Goal: Transaction & Acquisition: Obtain resource

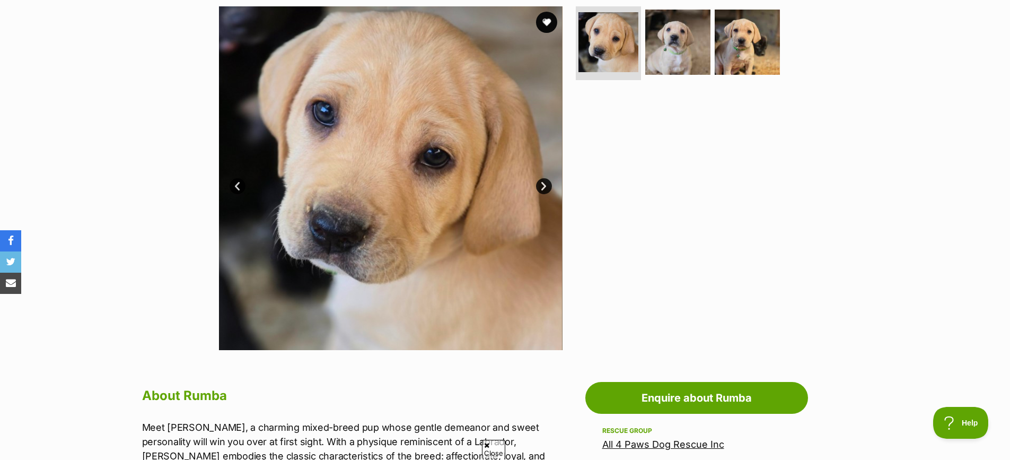
scroll to position [265, 0]
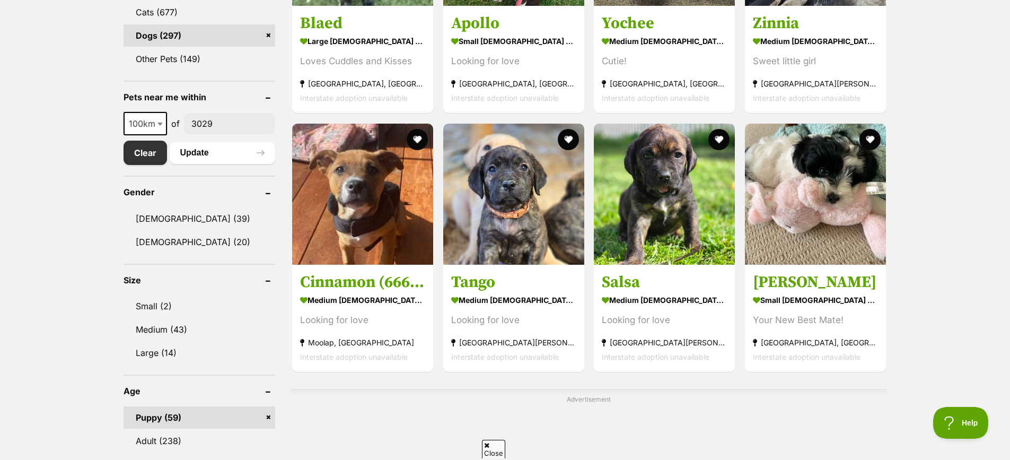
scroll to position [339, 0]
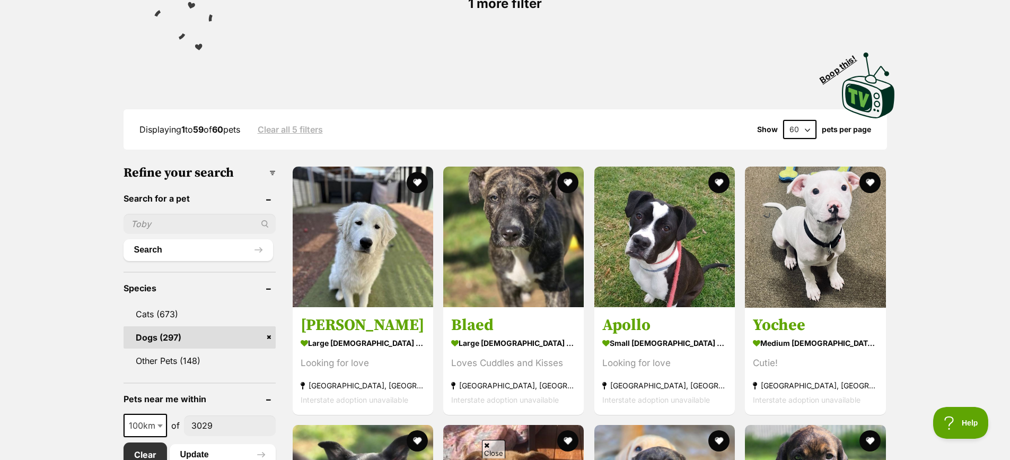
scroll to position [212, 0]
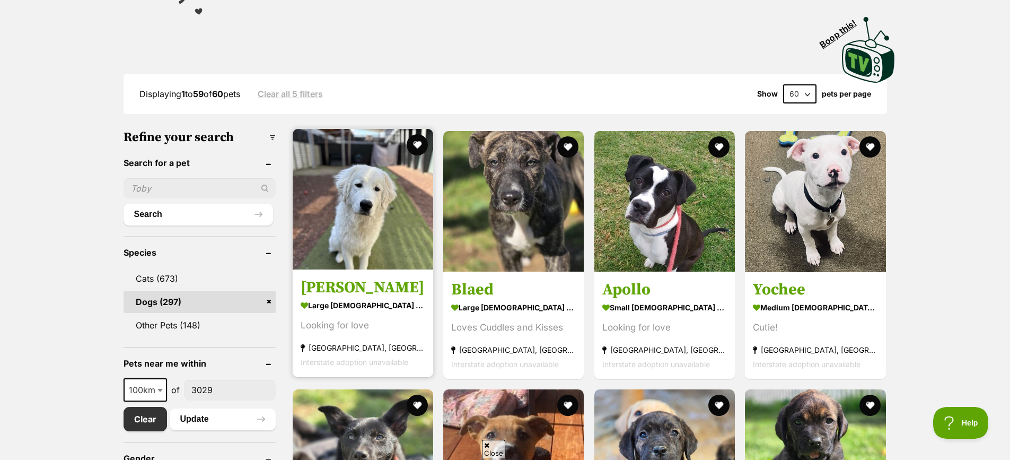
click at [382, 292] on h3 "Ollie" at bounding box center [363, 287] width 125 height 20
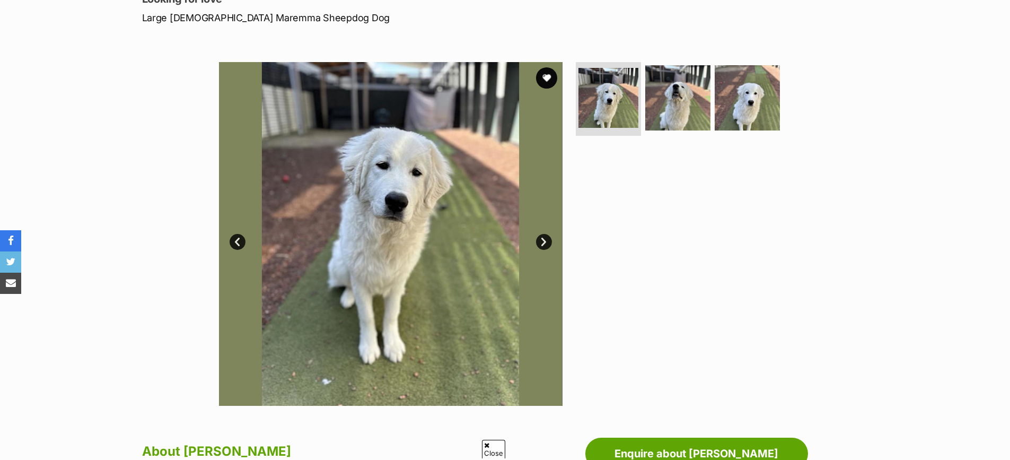
scroll to position [159, 0]
click at [547, 233] on img at bounding box center [391, 233] width 344 height 344
click at [540, 238] on link "Next" at bounding box center [544, 241] width 16 height 16
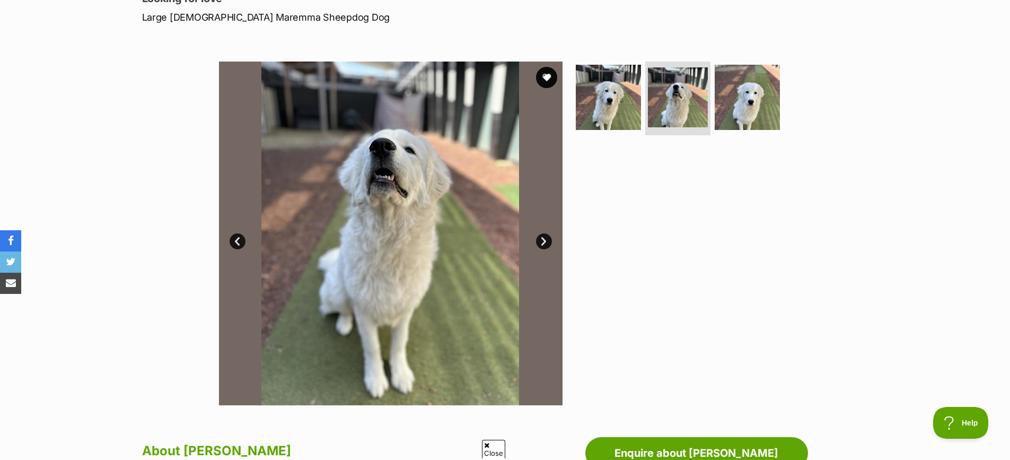
click at [540, 238] on link "Next" at bounding box center [544, 241] width 16 height 16
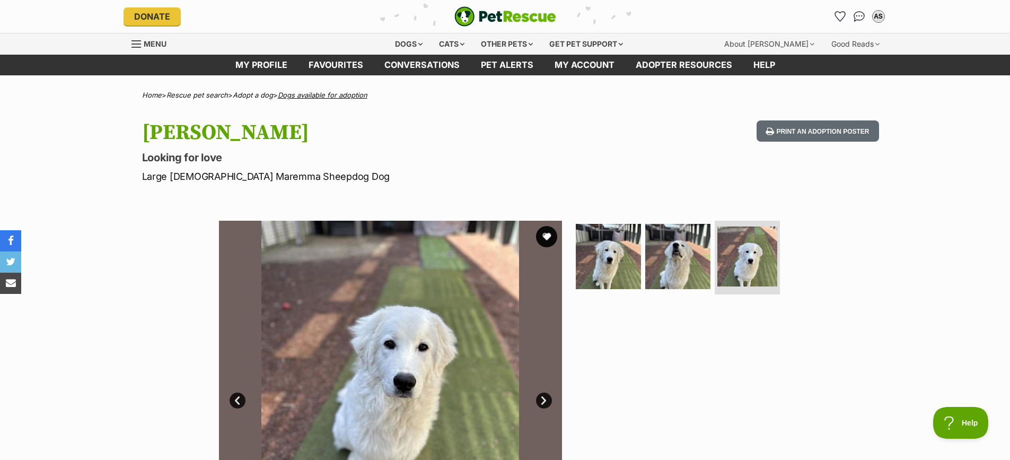
click at [325, 95] on link "Dogs available for adoption" at bounding box center [323, 95] width 90 height 8
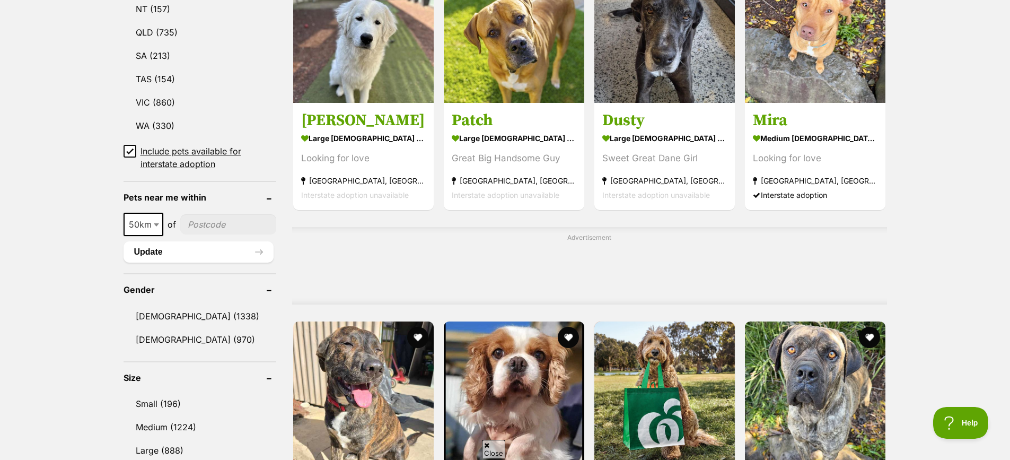
scroll to position [636, 0]
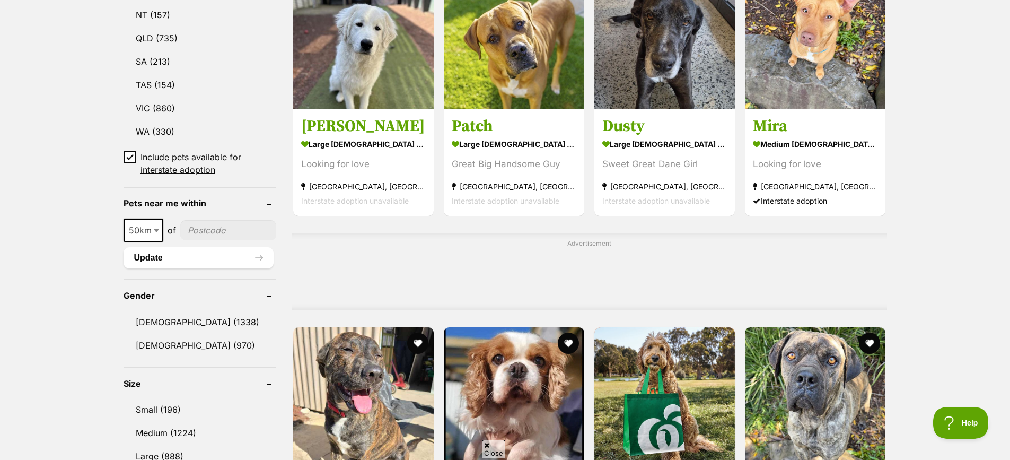
click at [127, 155] on icon at bounding box center [130, 157] width 6 height 5
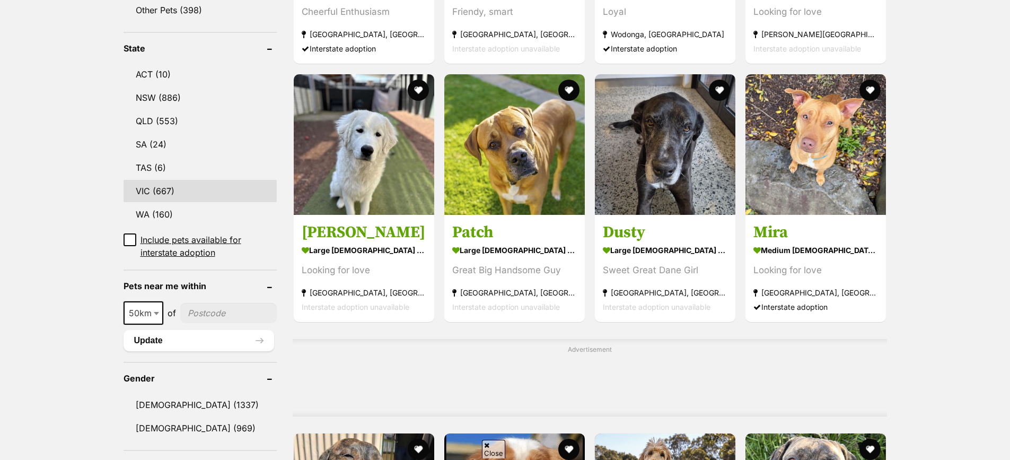
click at [172, 180] on link "VIC (667)" at bounding box center [200, 191] width 153 height 22
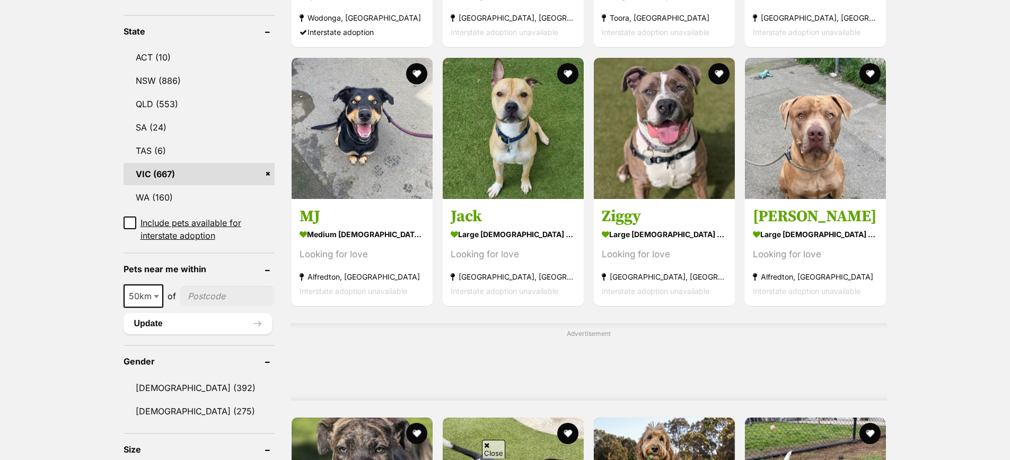
scroll to position [583, 0]
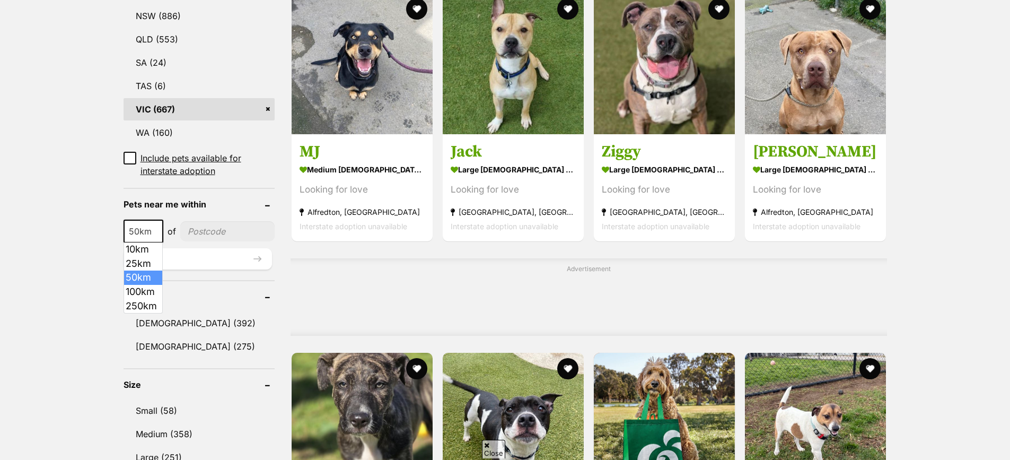
click at [154, 233] on b at bounding box center [156, 231] width 5 height 3
select select "100"
click at [203, 233] on input"] "postcode" at bounding box center [229, 231] width 91 height 20
type input"] "3029"
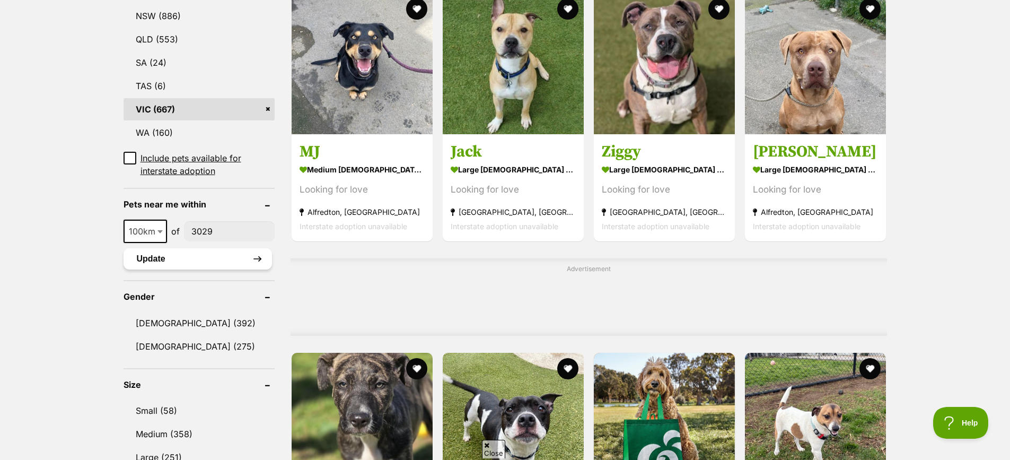
click at [212, 259] on button "Update" at bounding box center [198, 258] width 148 height 21
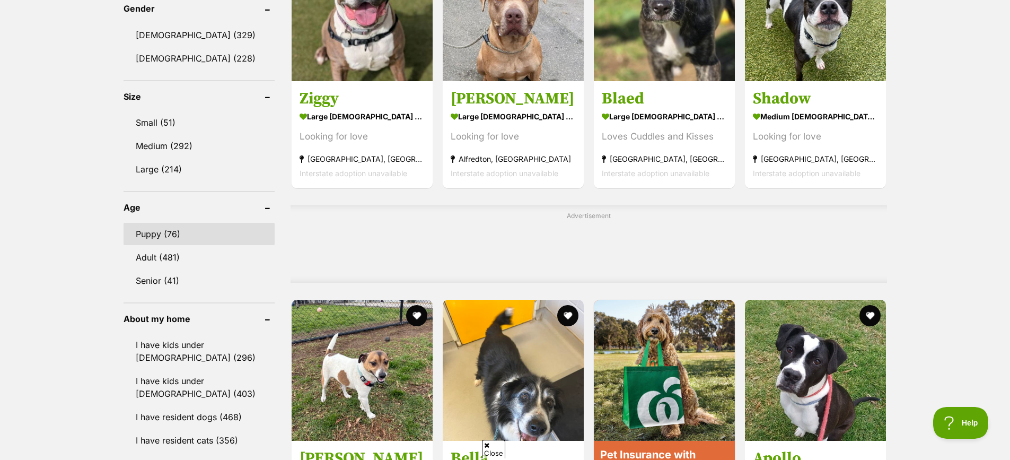
click at [168, 241] on link "Puppy (76)" at bounding box center [199, 234] width 151 height 22
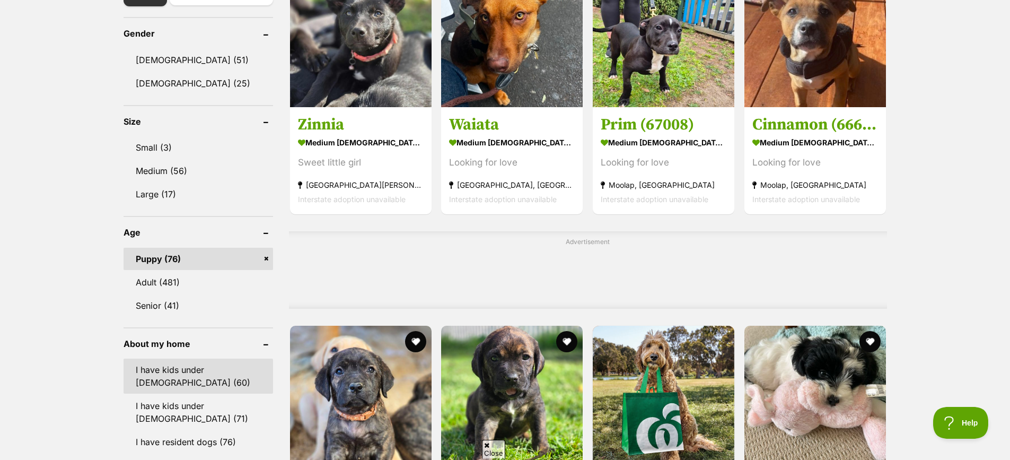
scroll to position [636, 0]
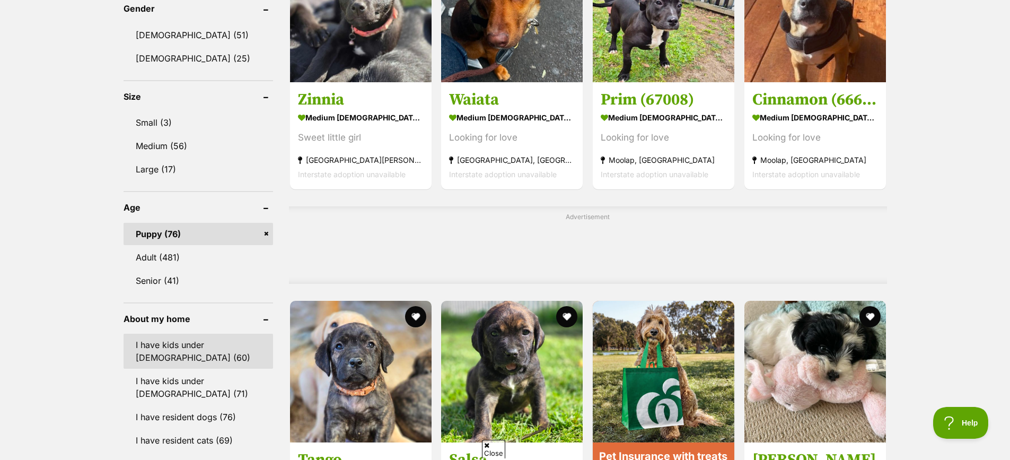
click at [215, 341] on link "I have kids under [DEMOGRAPHIC_DATA] (60)" at bounding box center [198, 350] width 149 height 35
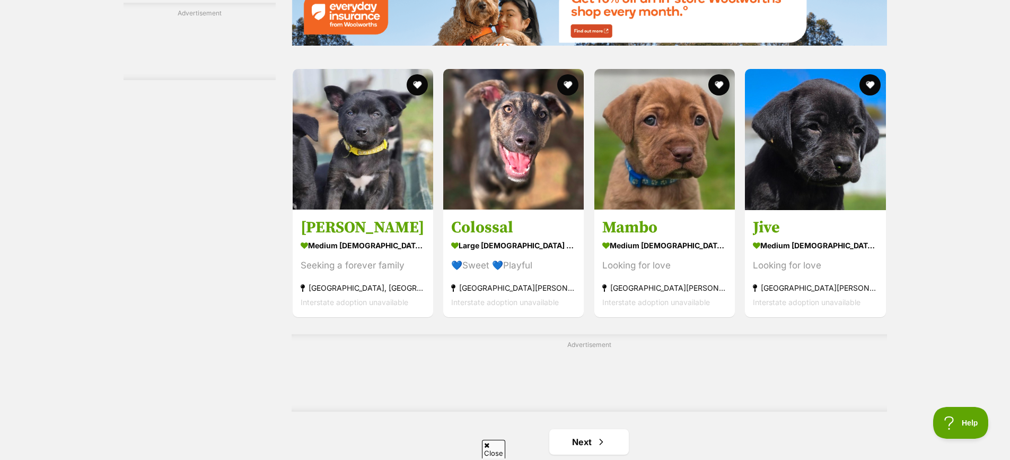
scroll to position [1590, 0]
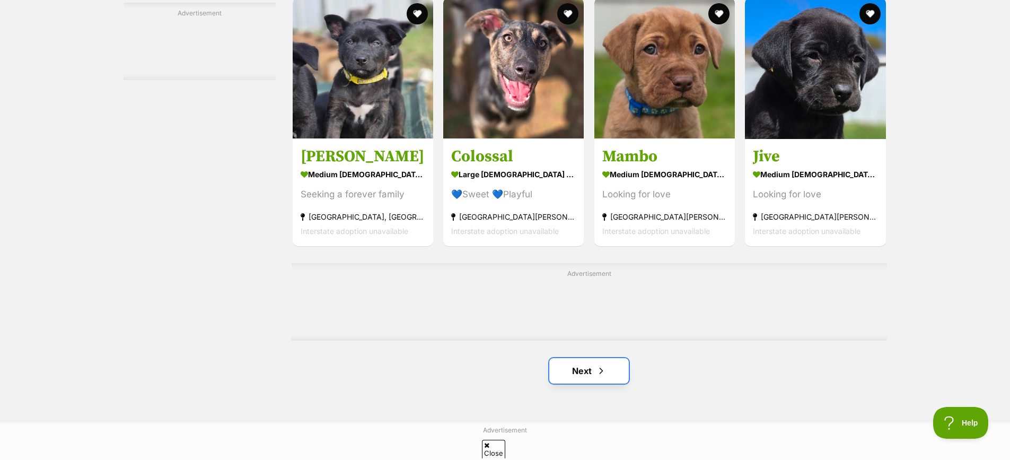
click at [599, 373] on span "Next page" at bounding box center [601, 370] width 11 height 13
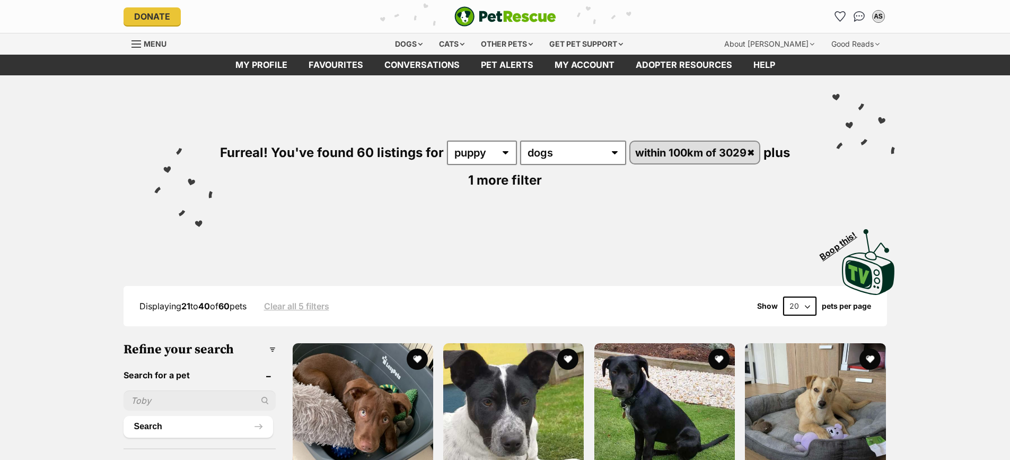
click at [799, 306] on select "20 40 60" at bounding box center [799, 305] width 33 height 19
select select "60"
click at [783, 296] on select "20 40 60" at bounding box center [799, 305] width 33 height 19
